Goal: Task Accomplishment & Management: Use online tool/utility

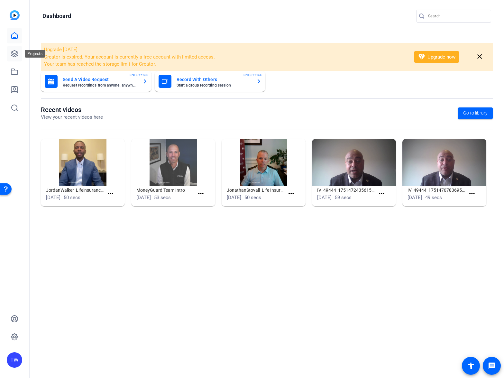
click at [14, 53] on icon at bounding box center [15, 54] width 8 height 8
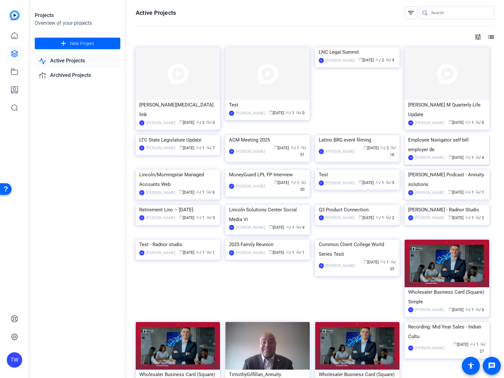
click at [444, 135] on img at bounding box center [446, 135] width 84 height 0
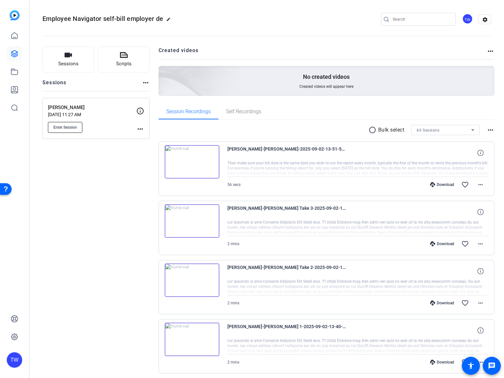
click at [61, 128] on span "Enter Session" at bounding box center [64, 127] width 23 height 5
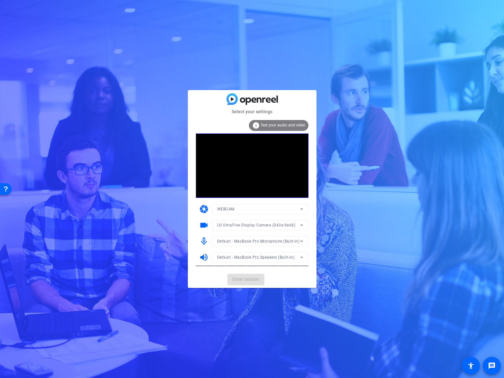
click at [270, 241] on mat-form-field "Default - MacBook Pro Microphone (Built-in)" at bounding box center [260, 241] width 96 height 10
click at [278, 239] on span "Default - MacBook Pro Microphone (Built-in)" at bounding box center [258, 241] width 83 height 5
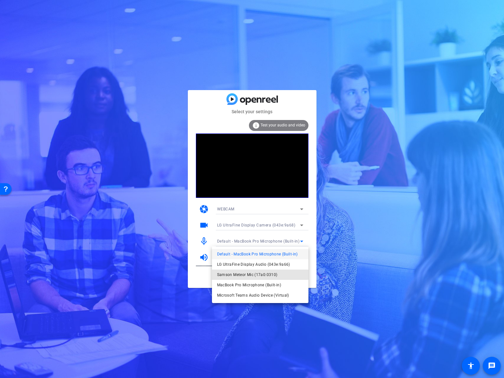
click at [248, 273] on span "Samson Meteor Mic (17a0:0310)" at bounding box center [247, 275] width 60 height 8
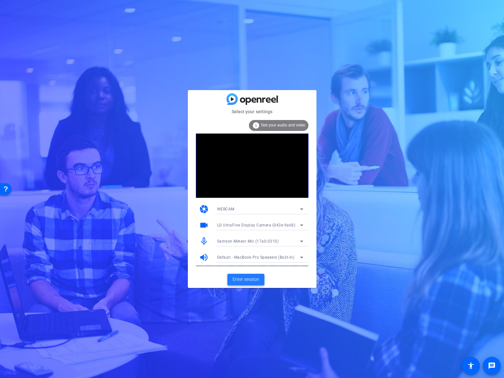
click at [247, 278] on span "Enter session" at bounding box center [245, 279] width 27 height 7
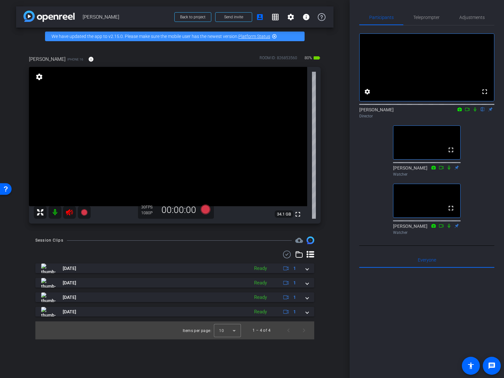
click at [68, 212] on icon at bounding box center [69, 212] width 7 height 6
click at [428, 18] on span "Teleprompter" at bounding box center [426, 17] width 26 height 5
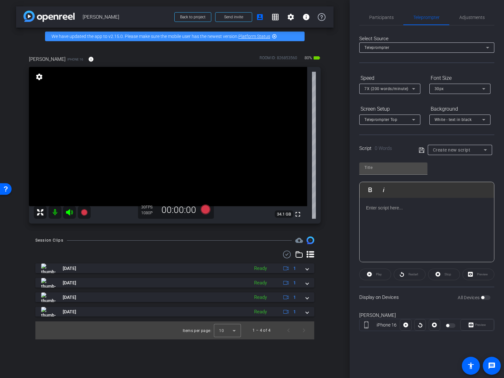
click at [422, 151] on icon at bounding box center [422, 150] width 6 height 8
click at [482, 149] on icon at bounding box center [485, 150] width 8 height 8
click at [467, 183] on span "[PERSON_NAME] Script Pickup" at bounding box center [460, 183] width 54 height 8
type input "[PERSON_NAME] Script Pickup"
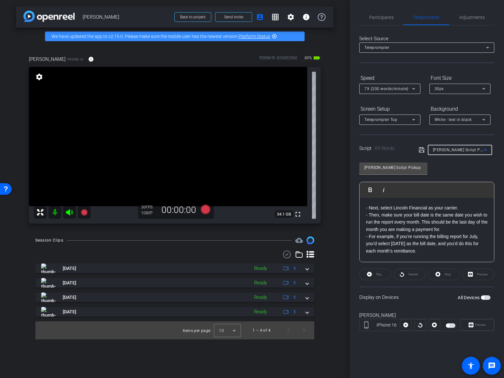
click at [488, 297] on span "button" at bounding box center [486, 297] width 10 height 5
click at [385, 18] on span "Participants" at bounding box center [381, 17] width 24 height 5
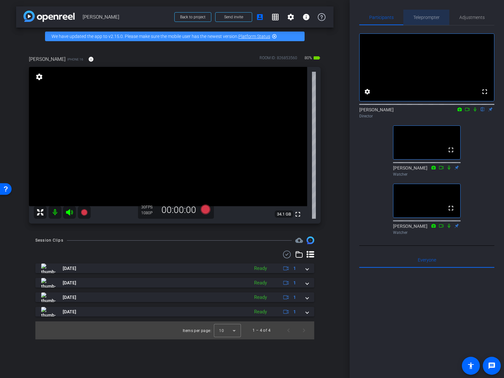
click at [423, 18] on span "Teleprompter" at bounding box center [426, 17] width 26 height 5
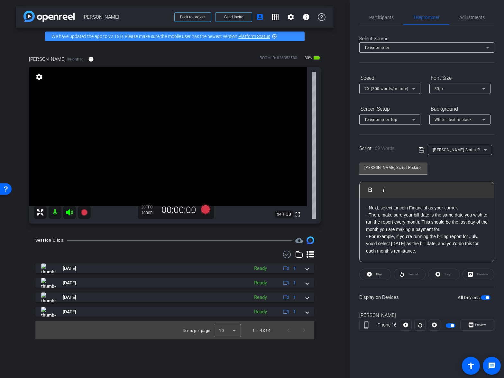
click at [364, 208] on div "- Next, select Lincoln Financial as your carrier. - Then, make sure your bill d…" at bounding box center [426, 230] width 134 height 64
click at [420, 150] on icon at bounding box center [421, 149] width 5 height 5
click at [451, 168] on div "[PERSON_NAME] Script Pickup Play Play from this location Play Selected Play and…" at bounding box center [426, 210] width 135 height 104
click at [465, 168] on div "[PERSON_NAME] Script Pickup Play Play from this location Play Selected Play and…" at bounding box center [426, 210] width 135 height 104
click at [481, 298] on span "button" at bounding box center [486, 297] width 10 height 5
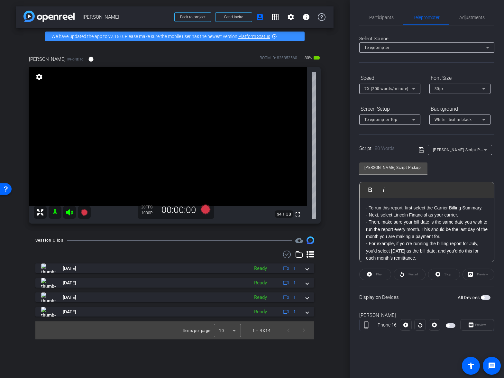
click at [489, 297] on span "button" at bounding box center [486, 297] width 10 height 5
click at [472, 19] on span "Adjustments" at bounding box center [471, 17] width 25 height 5
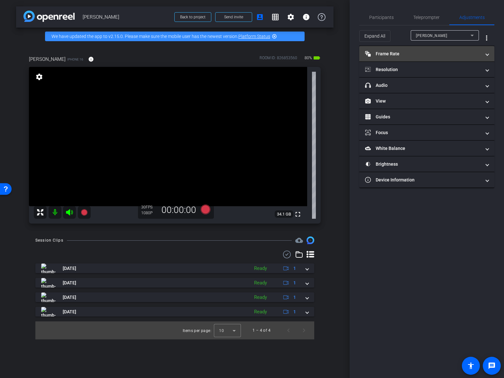
click at [391, 53] on mat-panel-title "Frame Rate Frame Rate" at bounding box center [423, 53] width 116 height 7
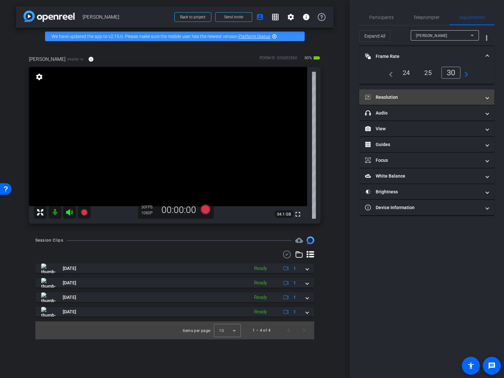
click at [487, 98] on span at bounding box center [487, 97] width 3 height 7
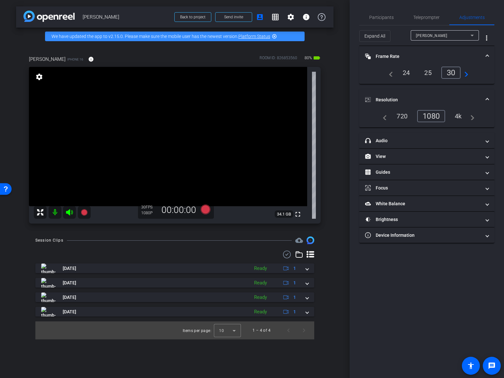
click at [496, 91] on div "Participants Teleprompter Adjustments settings [PERSON_NAME] flip Director [PER…" at bounding box center [426, 189] width 154 height 378
click at [487, 99] on span at bounding box center [487, 99] width 3 height 7
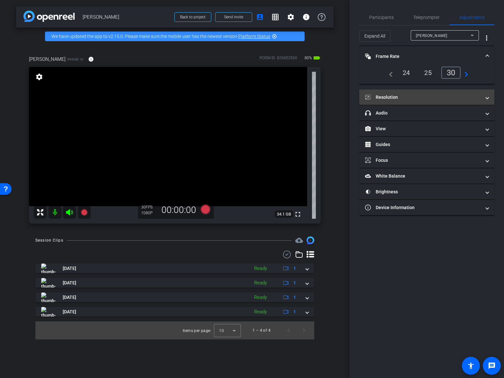
click at [488, 97] on span at bounding box center [487, 97] width 3 height 7
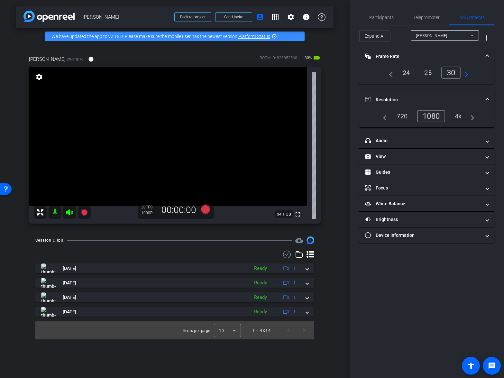
click at [488, 97] on span at bounding box center [487, 99] width 3 height 7
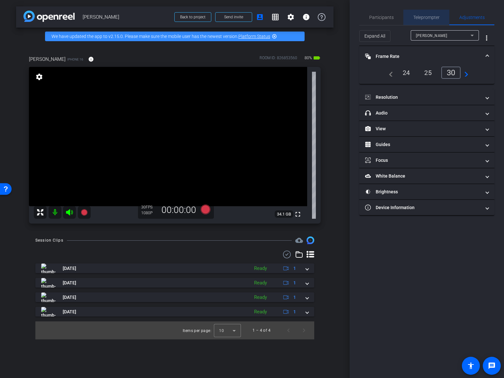
click at [427, 18] on span "Teleprompter" at bounding box center [426, 17] width 26 height 5
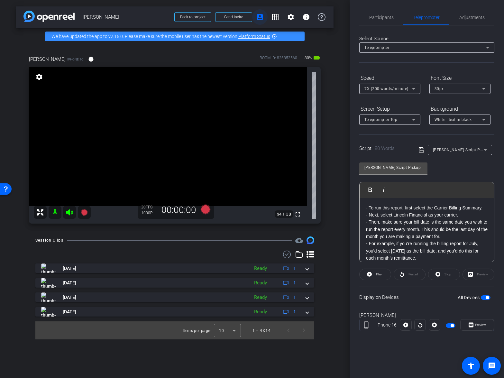
click at [259, 17] on mat-icon "account_box" at bounding box center [260, 17] width 8 height 8
click at [260, 17] on mat-icon "account_box" at bounding box center [260, 17] width 8 height 8
click at [293, 17] on mat-icon "settings" at bounding box center [291, 17] width 8 height 8
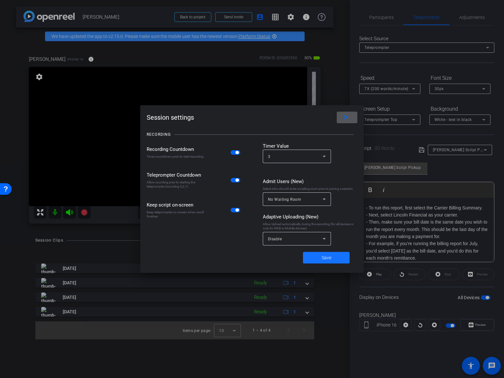
click at [326, 257] on span "Save" at bounding box center [326, 257] width 10 height 7
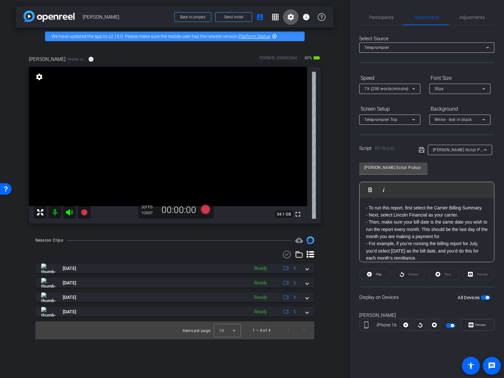
click at [54, 211] on mat-icon at bounding box center [55, 212] width 13 height 13
click at [206, 210] on icon at bounding box center [205, 209] width 10 height 10
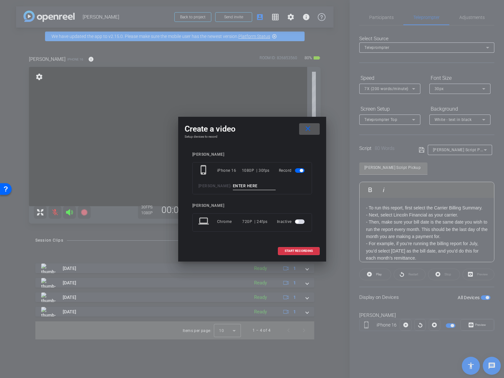
click at [254, 187] on input at bounding box center [254, 186] width 43 height 8
type input "[PERSON_NAME] - Pickup 1"
click at [299, 249] on span "START RECORDING" at bounding box center [298, 250] width 28 height 3
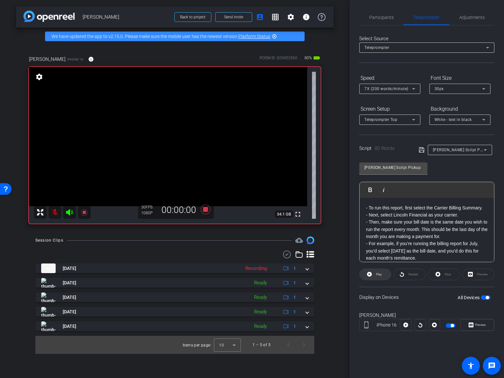
click at [380, 275] on span "Play" at bounding box center [379, 274] width 6 height 4
click at [477, 324] on span "Preview" at bounding box center [480, 325] width 11 height 4
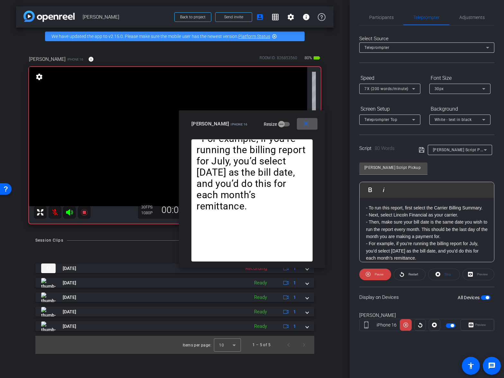
click at [56, 211] on mat-icon at bounding box center [55, 212] width 13 height 13
click at [306, 125] on mat-icon "close" at bounding box center [306, 124] width 8 height 8
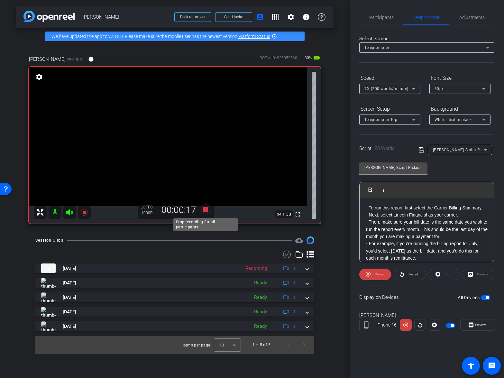
click at [202, 209] on icon at bounding box center [205, 209] width 15 height 12
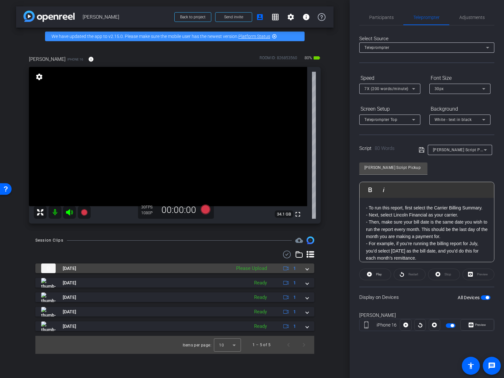
click at [306, 269] on span at bounding box center [307, 268] width 3 height 7
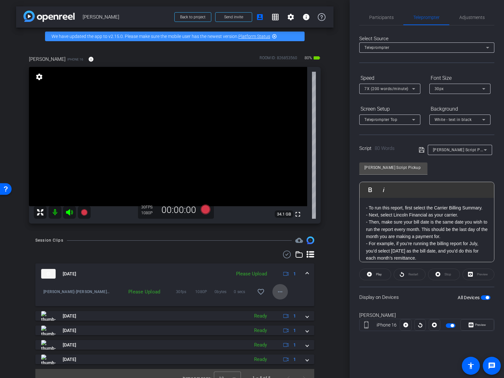
click at [280, 291] on mat-icon "more_horiz" at bounding box center [280, 292] width 8 height 8
click at [284, 303] on span "Upload" at bounding box center [290, 305] width 26 height 8
click at [306, 273] on span at bounding box center [307, 273] width 3 height 7
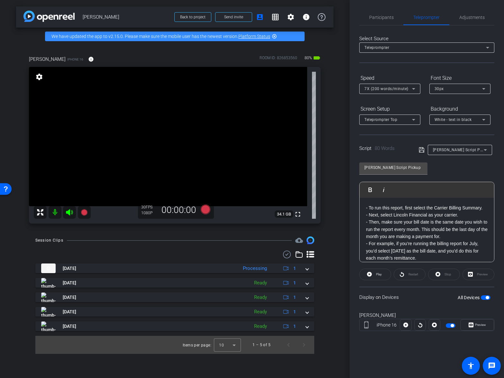
click at [412, 275] on div "Restart" at bounding box center [409, 274] width 32 height 12
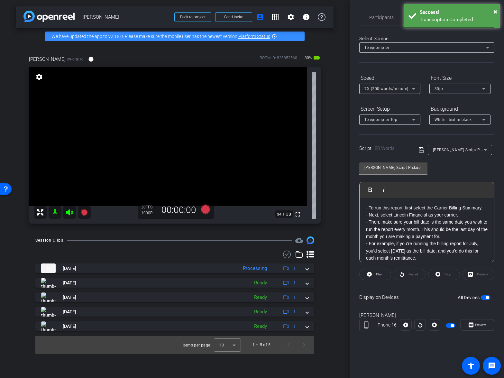
click at [482, 297] on span "button" at bounding box center [486, 297] width 10 height 5
click at [489, 298] on span "button" at bounding box center [486, 297] width 10 height 5
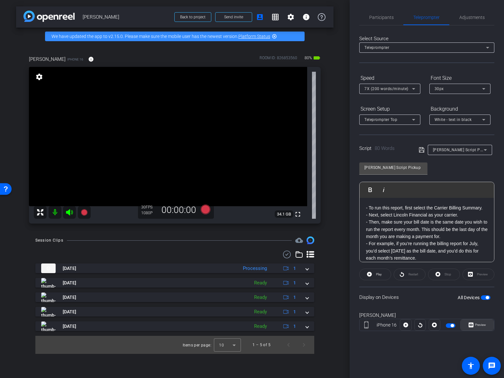
click at [480, 325] on span "Preview" at bounding box center [480, 325] width 11 height 4
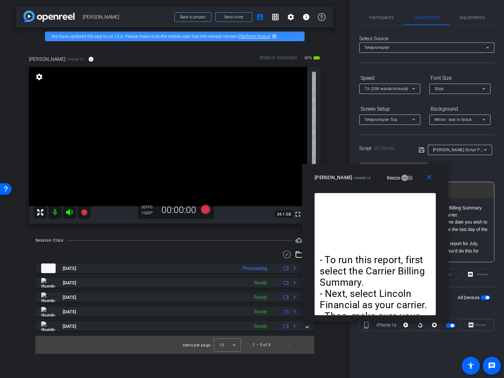
drag, startPoint x: 250, startPoint y: 115, endPoint x: 374, endPoint y: 168, distance: 134.5
click at [373, 168] on div "close [PERSON_NAME] iPhone 16 Resize" at bounding box center [375, 178] width 146 height 29
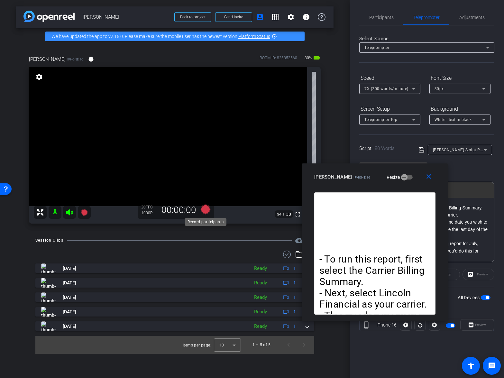
click at [205, 210] on icon at bounding box center [205, 209] width 10 height 10
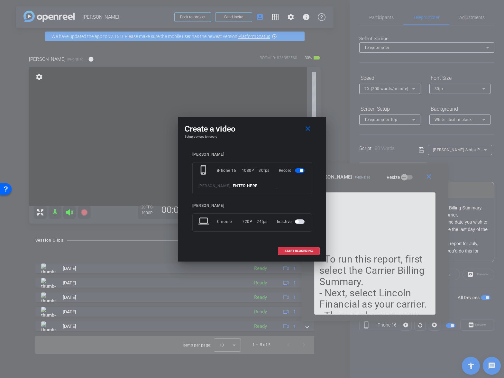
click at [263, 186] on input at bounding box center [254, 186] width 43 height 8
type input "[PERSON_NAME] - Pickup 2"
click at [298, 250] on span "START RECORDING" at bounding box center [298, 250] width 28 height 3
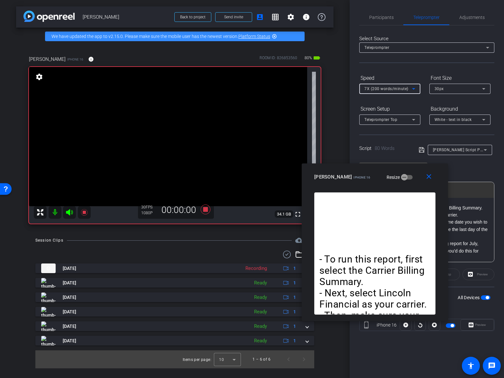
click at [414, 89] on icon at bounding box center [413, 89] width 3 height 2
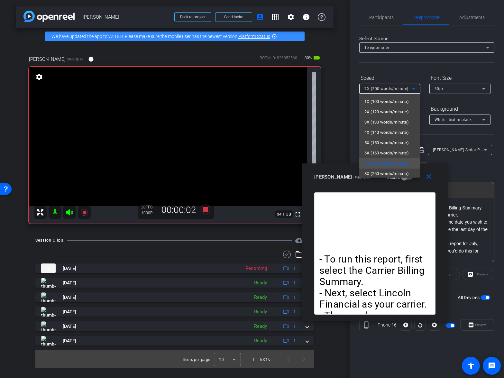
drag, startPoint x: 337, startPoint y: 167, endPoint x: 323, endPoint y: 190, distance: 26.5
click at [278, 186] on div at bounding box center [252, 189] width 504 height 378
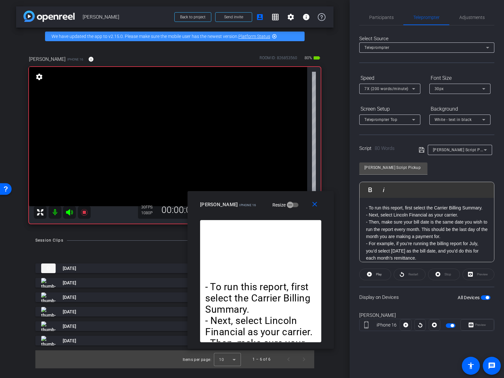
drag, startPoint x: 318, startPoint y: 188, endPoint x: 220, endPoint y: 205, distance: 99.2
click at [220, 205] on span "[PERSON_NAME]" at bounding box center [219, 205] width 38 height 6
click at [377, 272] on span "Play" at bounding box center [377, 274] width 7 height 9
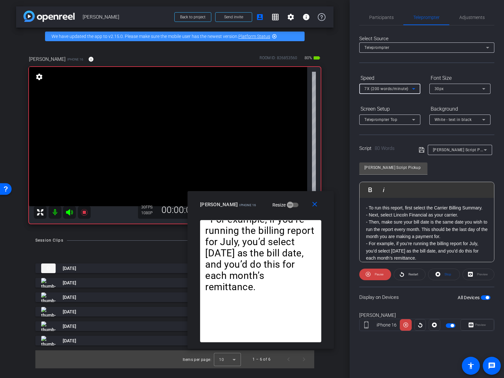
click at [412, 89] on icon at bounding box center [414, 89] width 8 height 8
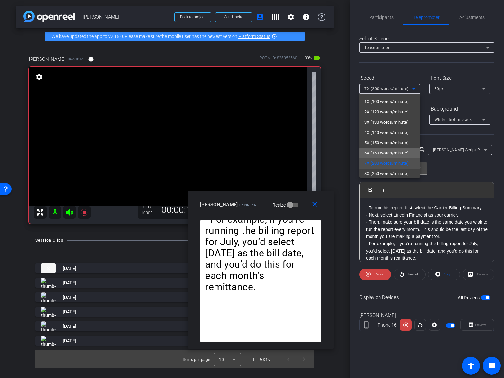
click at [394, 153] on span "6X (160 words/minute)" at bounding box center [386, 153] width 44 height 8
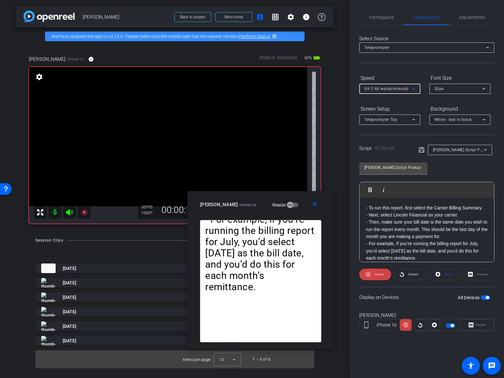
click at [412, 88] on icon at bounding box center [413, 89] width 3 height 2
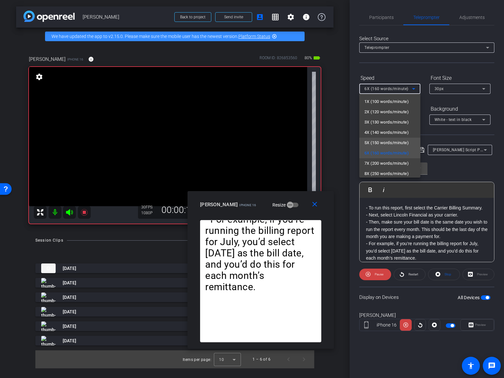
click at [388, 141] on span "5X (150 words/minute)" at bounding box center [386, 143] width 44 height 8
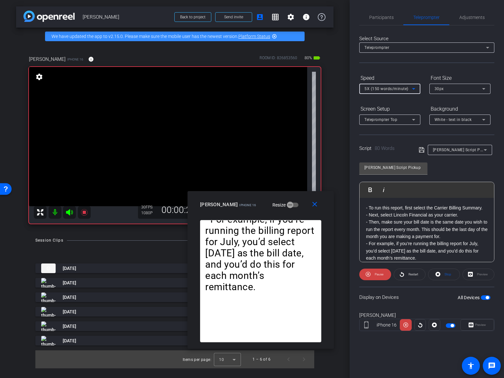
click at [412, 88] on icon at bounding box center [414, 89] width 8 height 8
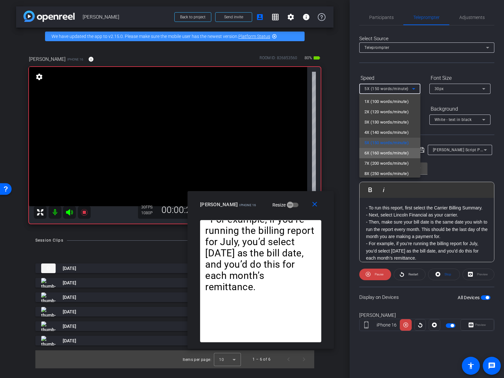
click at [392, 150] on span "6X (160 words/minute)" at bounding box center [386, 153] width 44 height 8
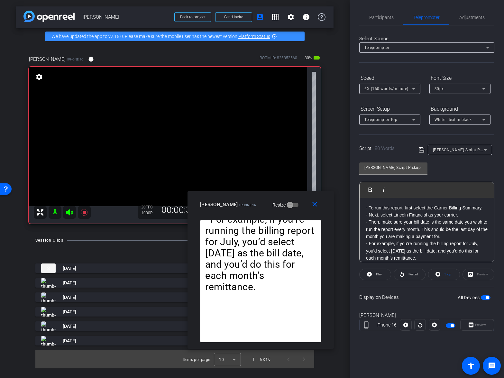
click at [264, 197] on div "close [PERSON_NAME] iPhone 16 Resize" at bounding box center [260, 205] width 146 height 29
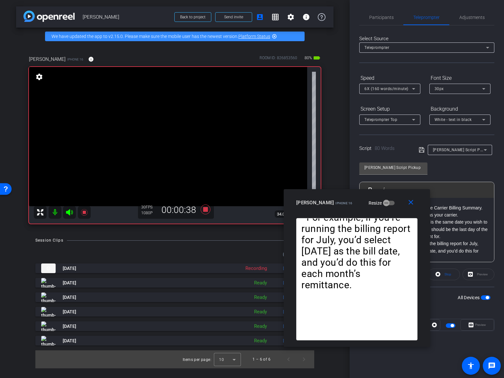
drag, startPoint x: 263, startPoint y: 197, endPoint x: 214, endPoint y: 210, distance: 50.4
click at [352, 197] on div "close [PERSON_NAME] iPhone 16 Resize" at bounding box center [357, 203] width 146 height 29
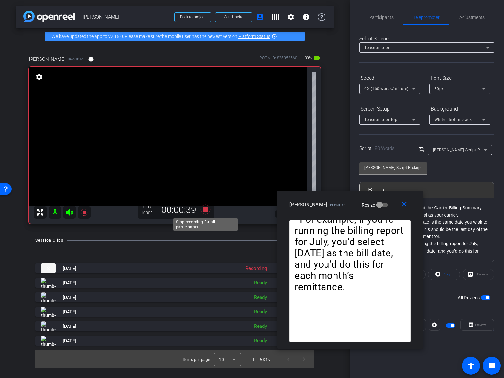
click at [207, 211] on icon at bounding box center [205, 209] width 10 height 10
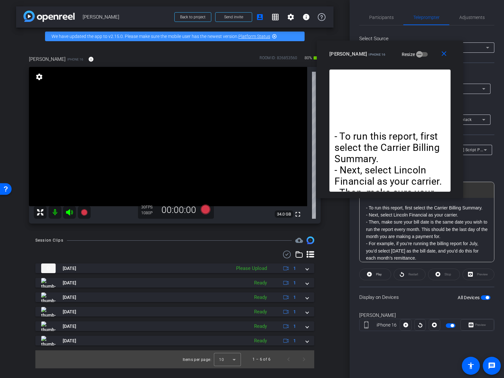
drag, startPoint x: 350, startPoint y: 201, endPoint x: 400, endPoint y: 72, distance: 138.6
click at [395, 49] on mat-slide-toggle "Resize" at bounding box center [410, 54] width 36 height 10
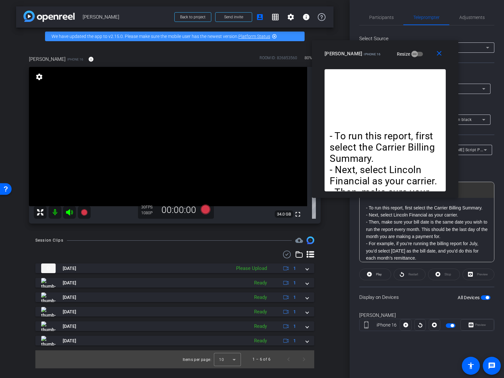
drag, startPoint x: 477, startPoint y: 214, endPoint x: 454, endPoint y: 198, distance: 28.6
click at [452, 193] on div "- To run this report, first select the Carrier Billing Summary. - Next, select …" at bounding box center [385, 133] width 146 height 129
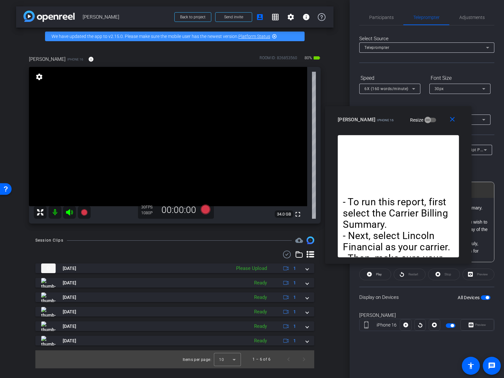
drag, startPoint x: 455, startPoint y: 197, endPoint x: 465, endPoint y: 259, distance: 63.6
click at [467, 260] on div "- To run this report, first select the Carrier Billing Summary. - Next, select …" at bounding box center [398, 199] width 146 height 129
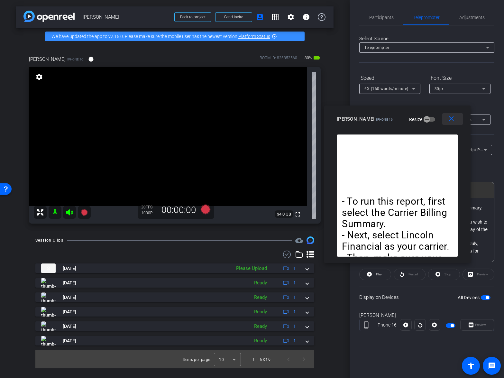
click at [451, 120] on mat-icon "close" at bounding box center [451, 119] width 8 height 8
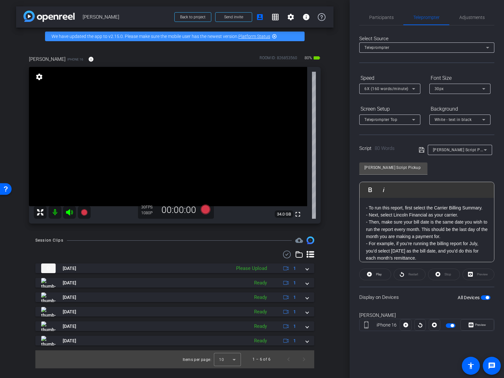
scroll to position [6, 0]
click at [449, 230] on p "- Then, make sure your bill date is the same date you wish to run the report ev…" at bounding box center [427, 223] width 122 height 22
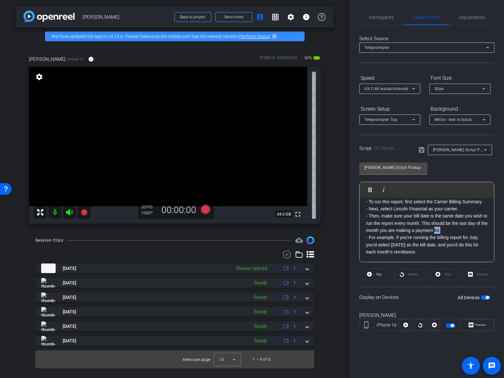
drag, startPoint x: 449, startPoint y: 230, endPoint x: 456, endPoint y: 232, distance: 7.6
click at [442, 231] on p "- Then, make sure your bill date is the same date you wish to run the report ev…" at bounding box center [427, 223] width 122 height 22
click at [384, 230] on p "- Then, make sure your bill date is the same date you wish to run the report ev…" at bounding box center [427, 223] width 122 height 22
click at [471, 228] on p "- Then, make sure your bill date is the same date you wish to run the report ev…" at bounding box center [427, 223] width 122 height 22
click at [423, 151] on icon at bounding box center [421, 149] width 5 height 5
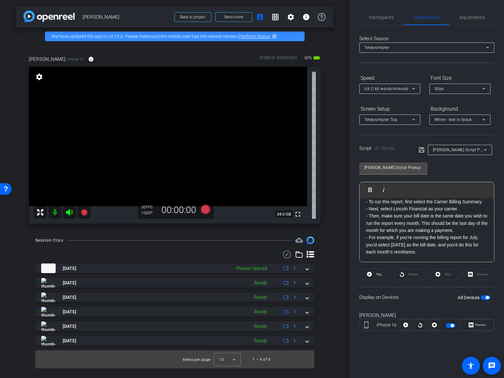
click at [482, 298] on span "button" at bounding box center [486, 297] width 10 height 5
click at [405, 271] on div "Restart" at bounding box center [409, 274] width 32 height 12
click at [486, 298] on span "button" at bounding box center [486, 297] width 10 height 5
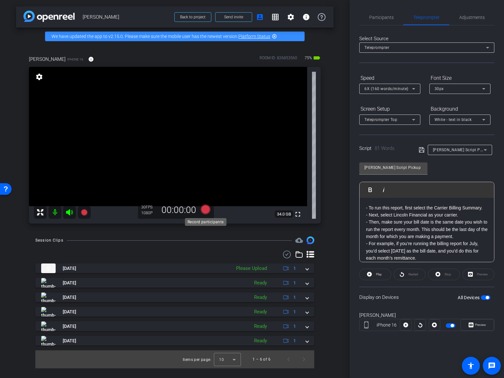
click at [206, 210] on icon at bounding box center [205, 209] width 10 height 10
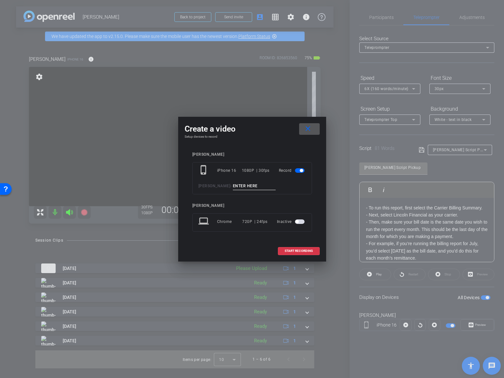
click at [265, 185] on input at bounding box center [254, 186] width 43 height 8
type input "[PERSON_NAME] - Take 3"
click at [296, 252] on span "START RECORDING" at bounding box center [298, 250] width 28 height 3
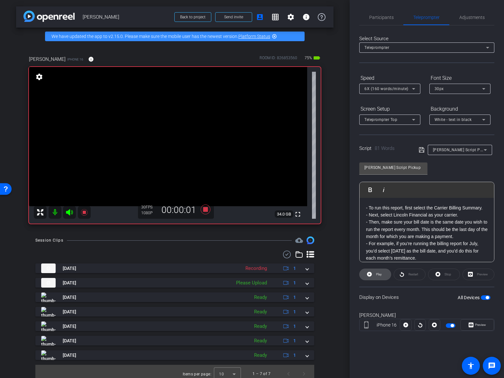
click at [377, 274] on span "Play" at bounding box center [379, 274] width 6 height 4
click at [478, 324] on span "Preview" at bounding box center [480, 325] width 11 height 4
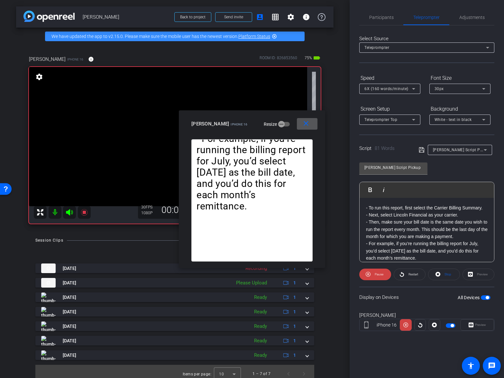
click at [410, 89] on icon at bounding box center [414, 89] width 8 height 8
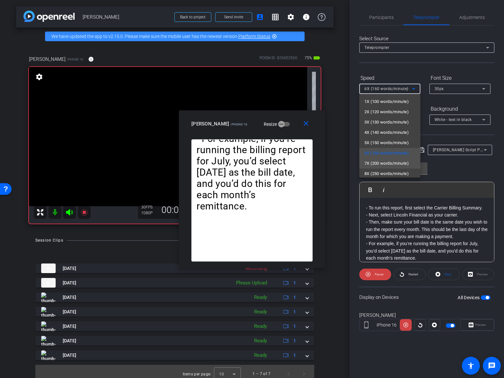
click at [395, 161] on span "7X (200 words/minute)" at bounding box center [386, 163] width 44 height 8
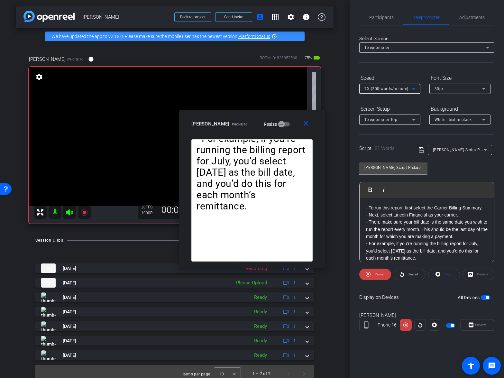
click at [415, 88] on icon at bounding box center [413, 89] width 3 height 2
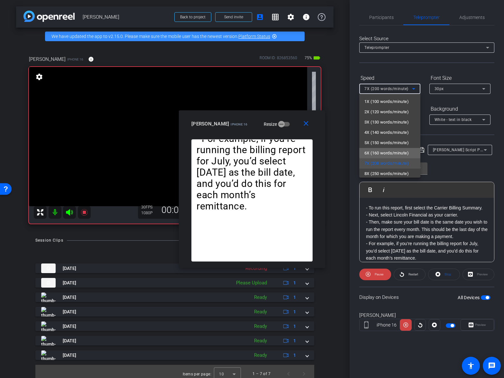
click at [392, 152] on span "6X (160 words/minute)" at bounding box center [386, 153] width 44 height 8
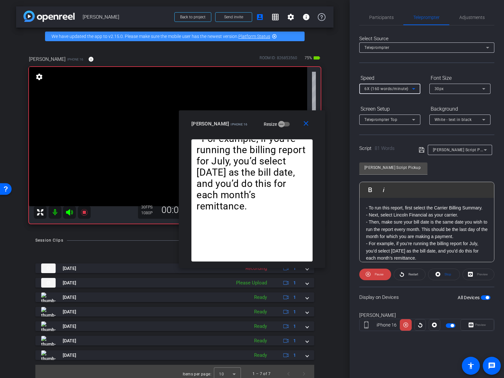
click at [413, 89] on icon at bounding box center [413, 89] width 3 height 2
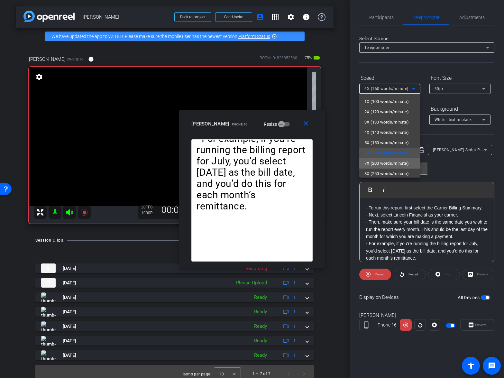
click at [400, 162] on span "7X (200 words/minute)" at bounding box center [386, 163] width 44 height 8
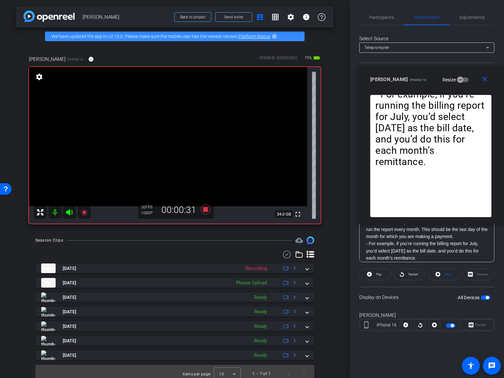
drag, startPoint x: 239, startPoint y: 117, endPoint x: 437, endPoint y: 83, distance: 200.7
click at [450, 73] on div "close [PERSON_NAME] iPhone 16 Resize" at bounding box center [430, 80] width 146 height 29
click at [204, 208] on icon at bounding box center [205, 209] width 10 height 10
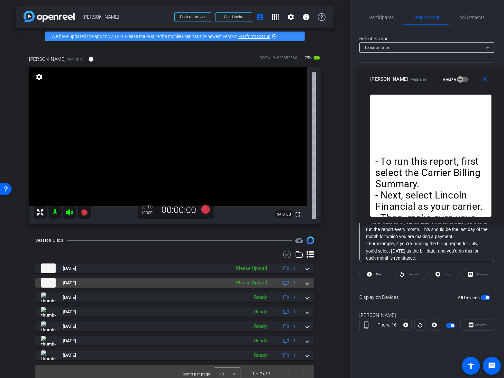
click at [306, 282] on span at bounding box center [307, 282] width 3 height 7
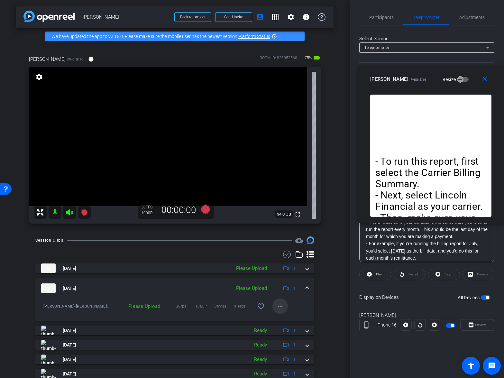
click at [280, 306] on mat-icon "more_horiz" at bounding box center [280, 306] width 8 height 8
click at [283, 319] on span "Upload" at bounding box center [290, 320] width 26 height 8
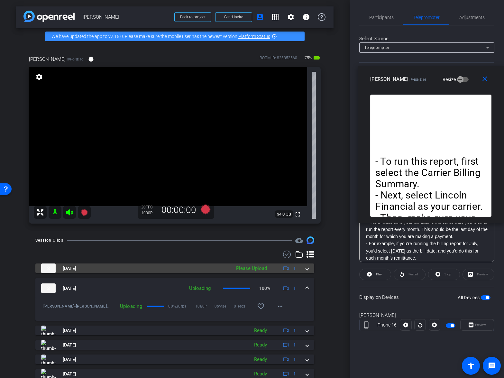
click at [307, 269] on span at bounding box center [307, 268] width 3 height 7
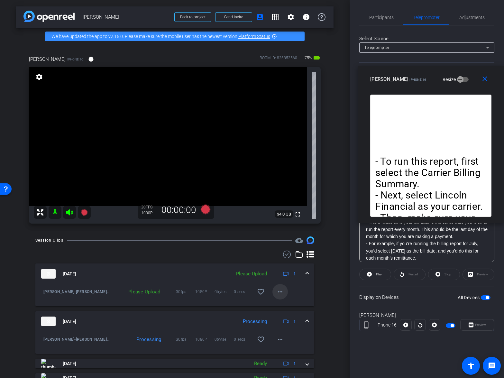
click at [279, 292] on mat-icon "more_horiz" at bounding box center [280, 292] width 8 height 8
click at [281, 304] on span "Upload" at bounding box center [290, 305] width 26 height 8
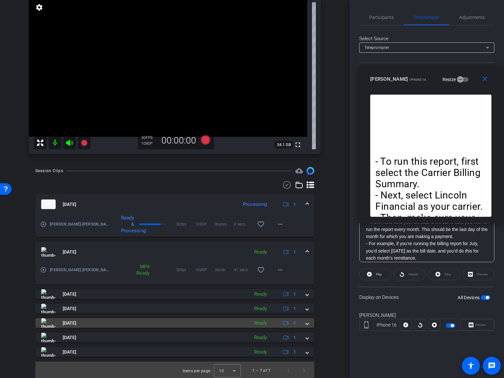
scroll to position [71, 0]
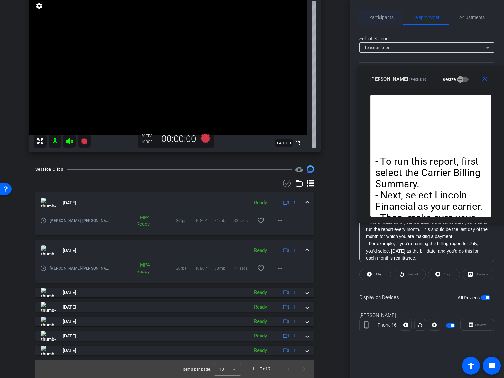
click at [386, 18] on span "Participants" at bounding box center [381, 17] width 24 height 5
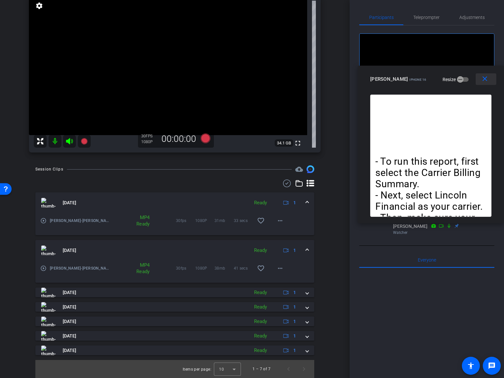
click at [483, 79] on mat-icon "close" at bounding box center [485, 79] width 8 height 8
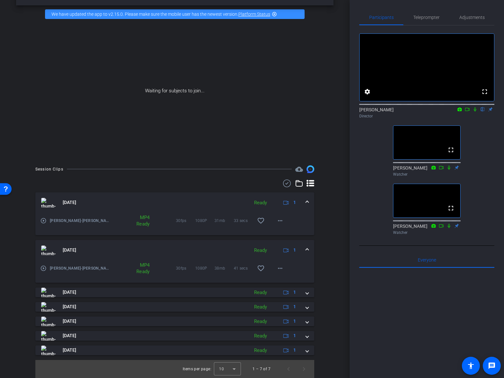
scroll to position [0, 0]
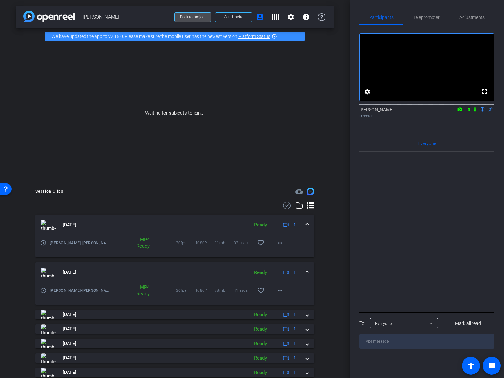
click at [198, 17] on span "Back to project" at bounding box center [192, 17] width 25 height 5
